Goal: Information Seeking & Learning: Learn about a topic

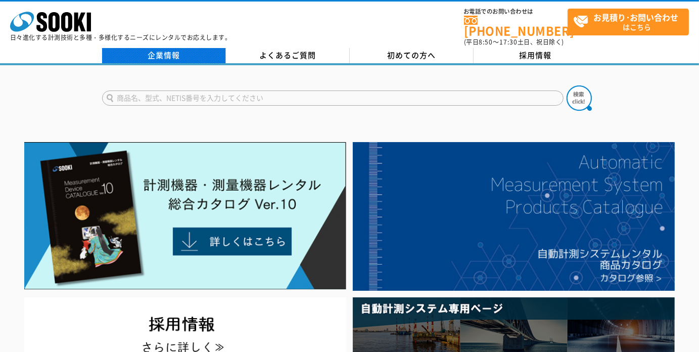
click at [160, 50] on link "企業情報" at bounding box center [164, 55] width 124 height 15
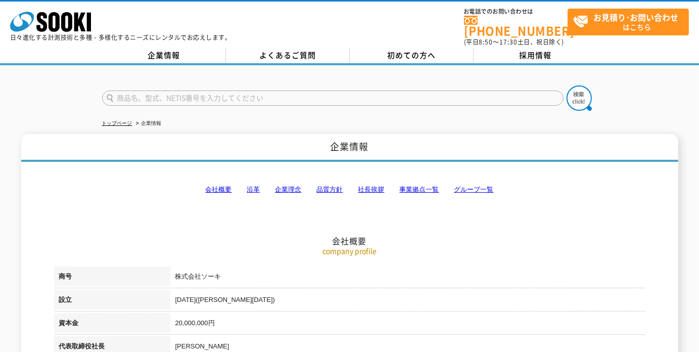
click at [218, 185] on link "会社概要" at bounding box center [219, 189] width 26 height 8
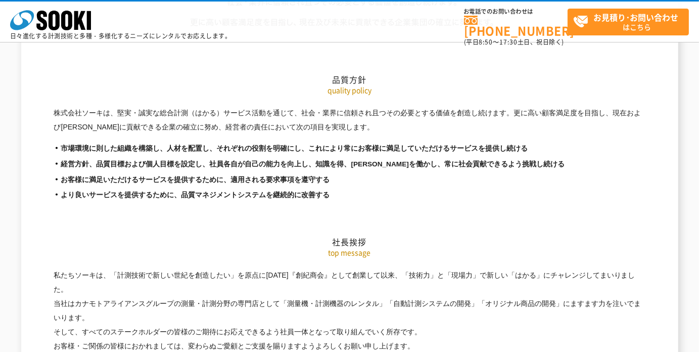
scroll to position [1744, 0]
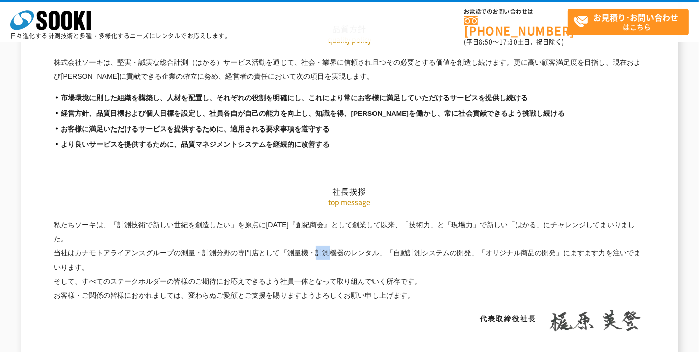
drag, startPoint x: 184, startPoint y: 232, endPoint x: 238, endPoint y: 230, distance: 54.1
click at [208, 232] on p "私たちソーキは、「計測技術で新しい世紀を創造したい」を原点に昭和61年4月『創紀商会』として創業して以来、「技術力」と「現場力」で新しい「はかる」にチャレンジ…" at bounding box center [349, 259] width 591 height 85
click at [311, 234] on p "私たちソーキは、「計測技術で新しい世紀を創造したい」を原点に昭和61年4月『創紀商会』として創業して以来、「技術力」と「現場力」で新しい「はかる」にチャレンジ…" at bounding box center [349, 259] width 591 height 85
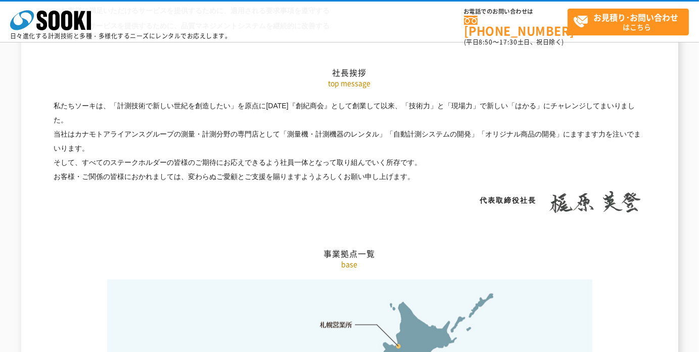
scroll to position [1794, 0]
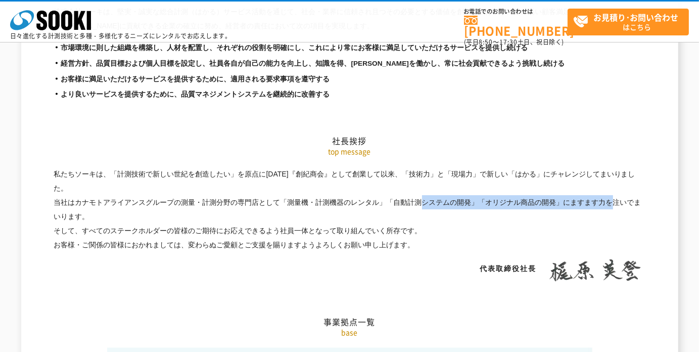
drag, startPoint x: 285, startPoint y: 179, endPoint x: 478, endPoint y: 180, distance: 193.5
click at [478, 180] on p "私たちソーキは、「計測技術で新しい世紀を創造したい」を原点に昭和61年4月『創紀商会』として創業して以来、「技術力」と「現場力」で新しい「はかる」にチャレンジ…" at bounding box center [349, 209] width 591 height 85
drag, startPoint x: 457, startPoint y: 179, endPoint x: 343, endPoint y: 180, distance: 114.2
click at [343, 180] on p "私たちソーキは、「計測技術で新しい世紀を創造したい」を原点に昭和61年4月『創紀商会』として創業して以来、「技術力」と「現場力」で新しい「はかる」にチャレンジ…" at bounding box center [349, 209] width 591 height 85
drag, startPoint x: 281, startPoint y: 181, endPoint x: 479, endPoint y: 185, distance: 198.1
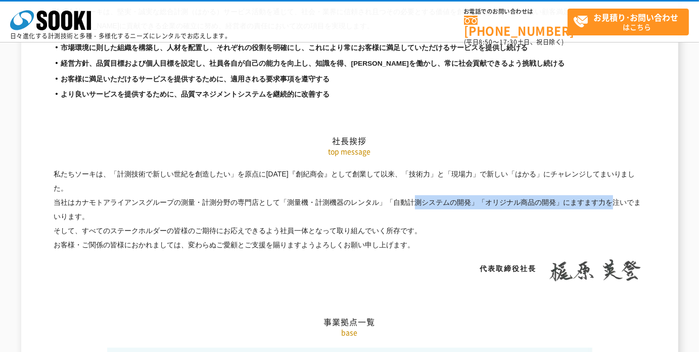
click at [479, 185] on p "私たちソーキは、「計測技術で新しい世紀を創造したい」を原点に昭和61年4月『創紀商会』として創業して以来、「技術力」と「現場力」で新しい「はかる」にチャレンジ…" at bounding box center [349, 209] width 591 height 85
copy p "「測量機・計測機器のレンタル」「自動計測システムの開発」"
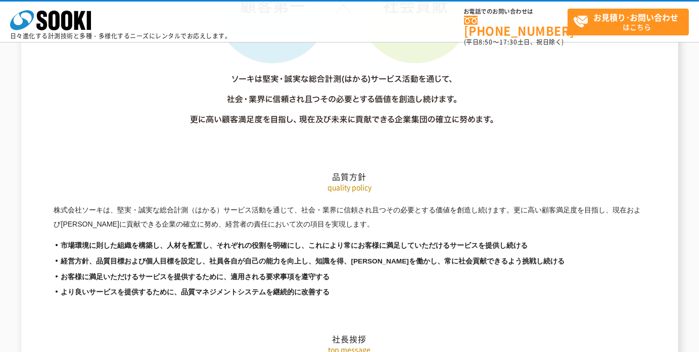
scroll to position [1542, 0]
